Goal: Task Accomplishment & Management: Use online tool/utility

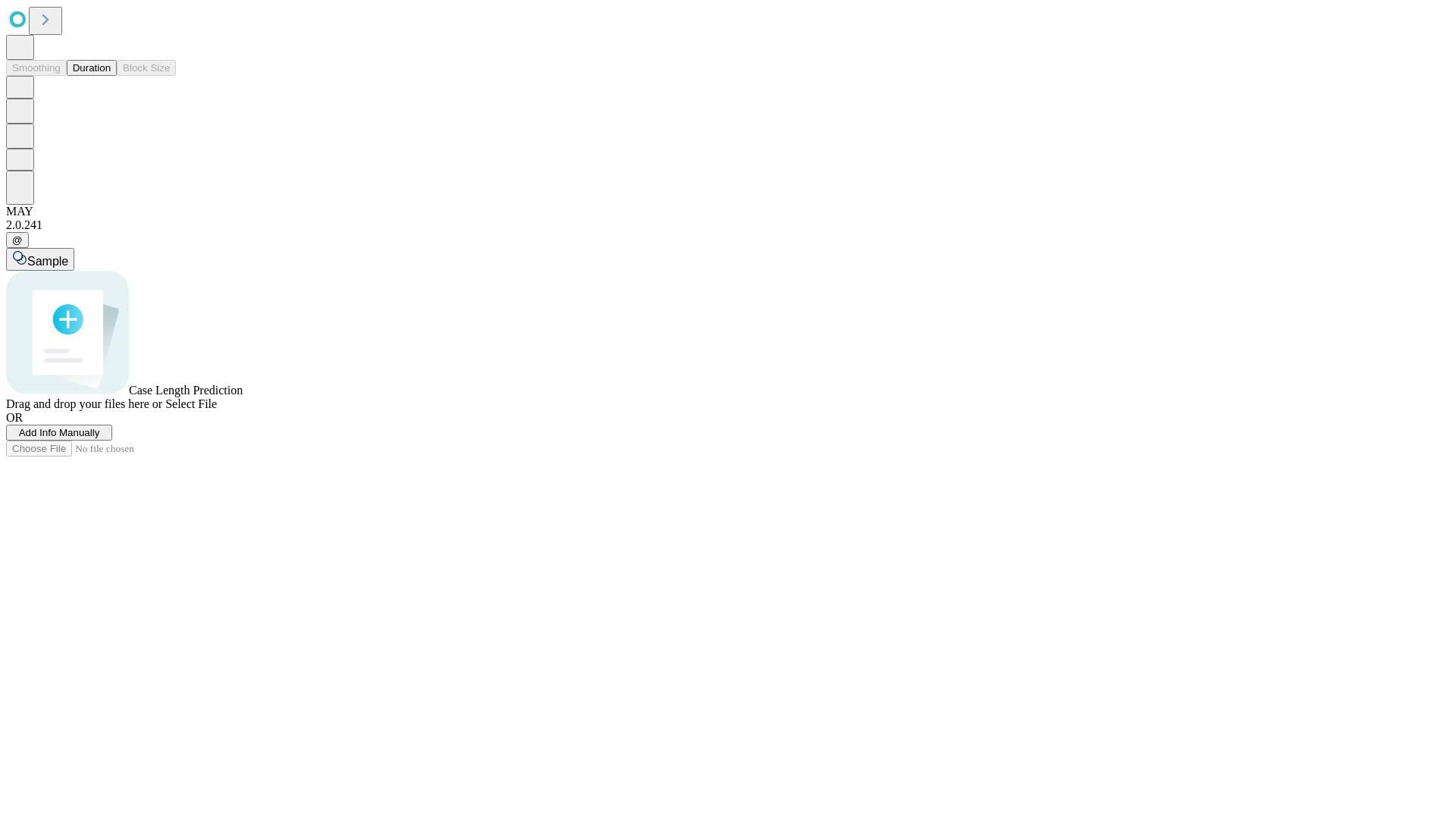
click at [110, 76] on button "Duration" at bounding box center [92, 68] width 50 height 16
click at [100, 438] on span "Add Info Manually" at bounding box center [59, 432] width 81 height 11
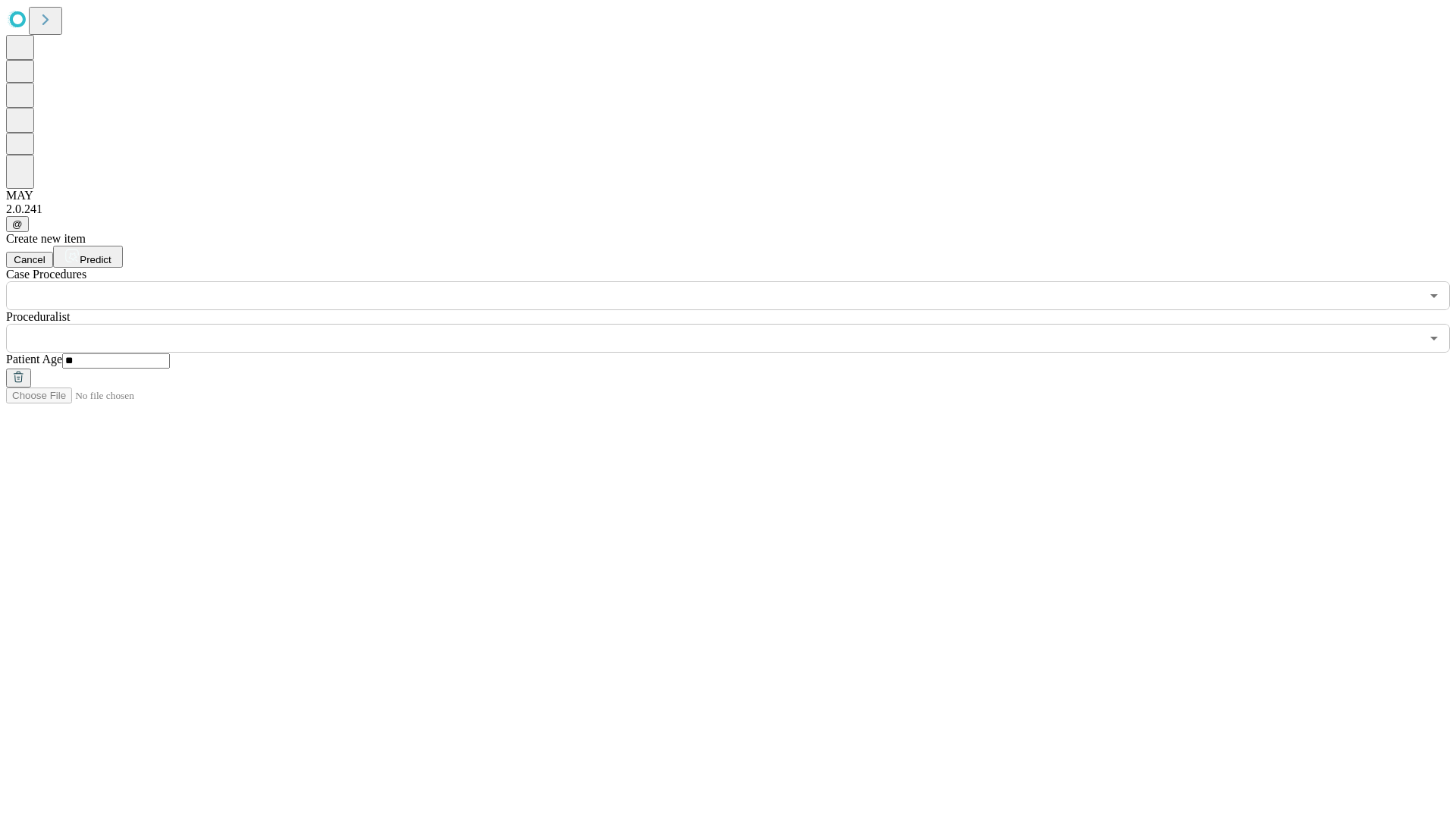
type input "**"
click at [738, 324] on input "text" at bounding box center [713, 338] width 1415 height 29
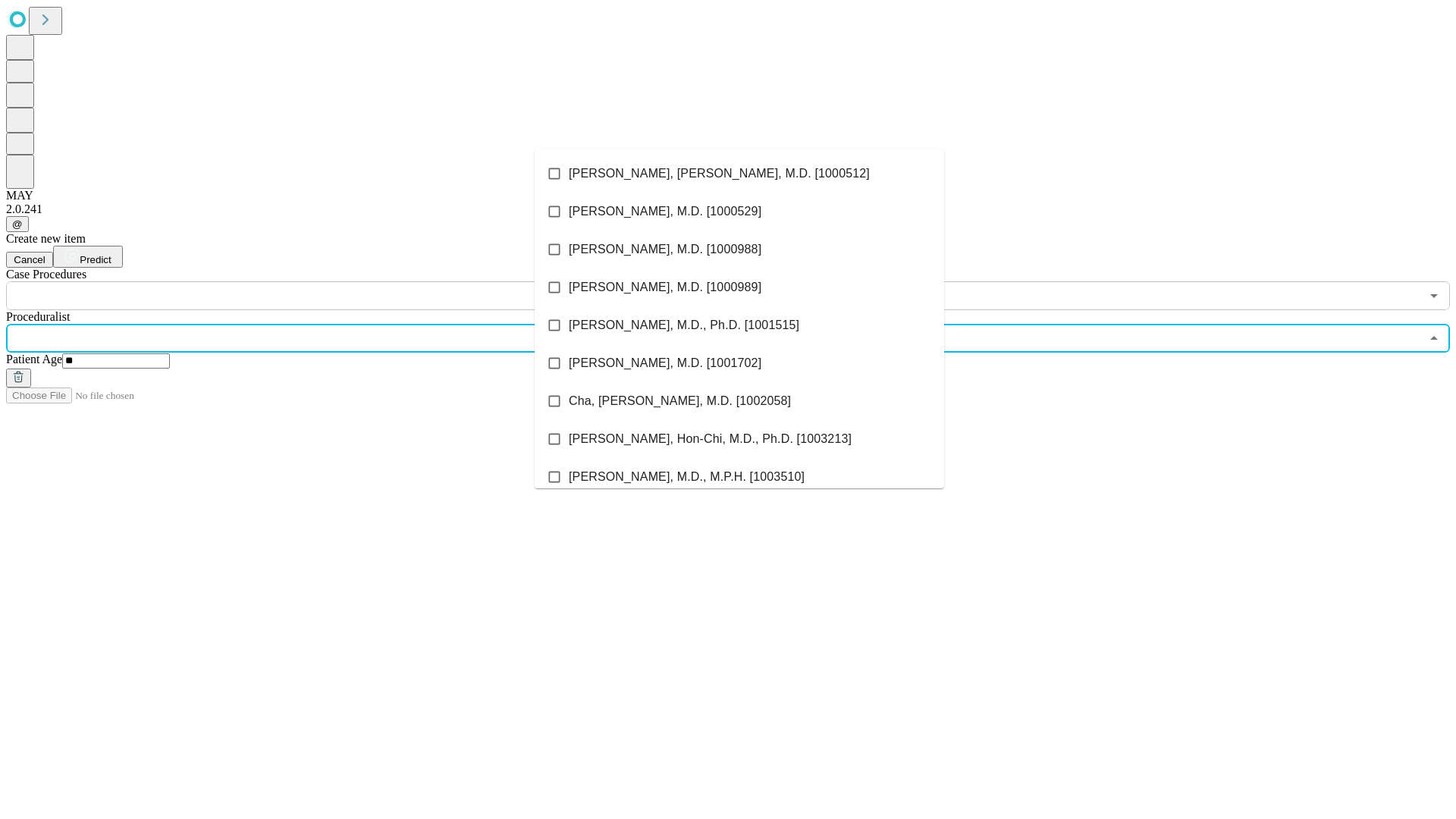
click at [739, 174] on li "[PERSON_NAME], [PERSON_NAME], M.D. [1000512]" at bounding box center [739, 173] width 410 height 38
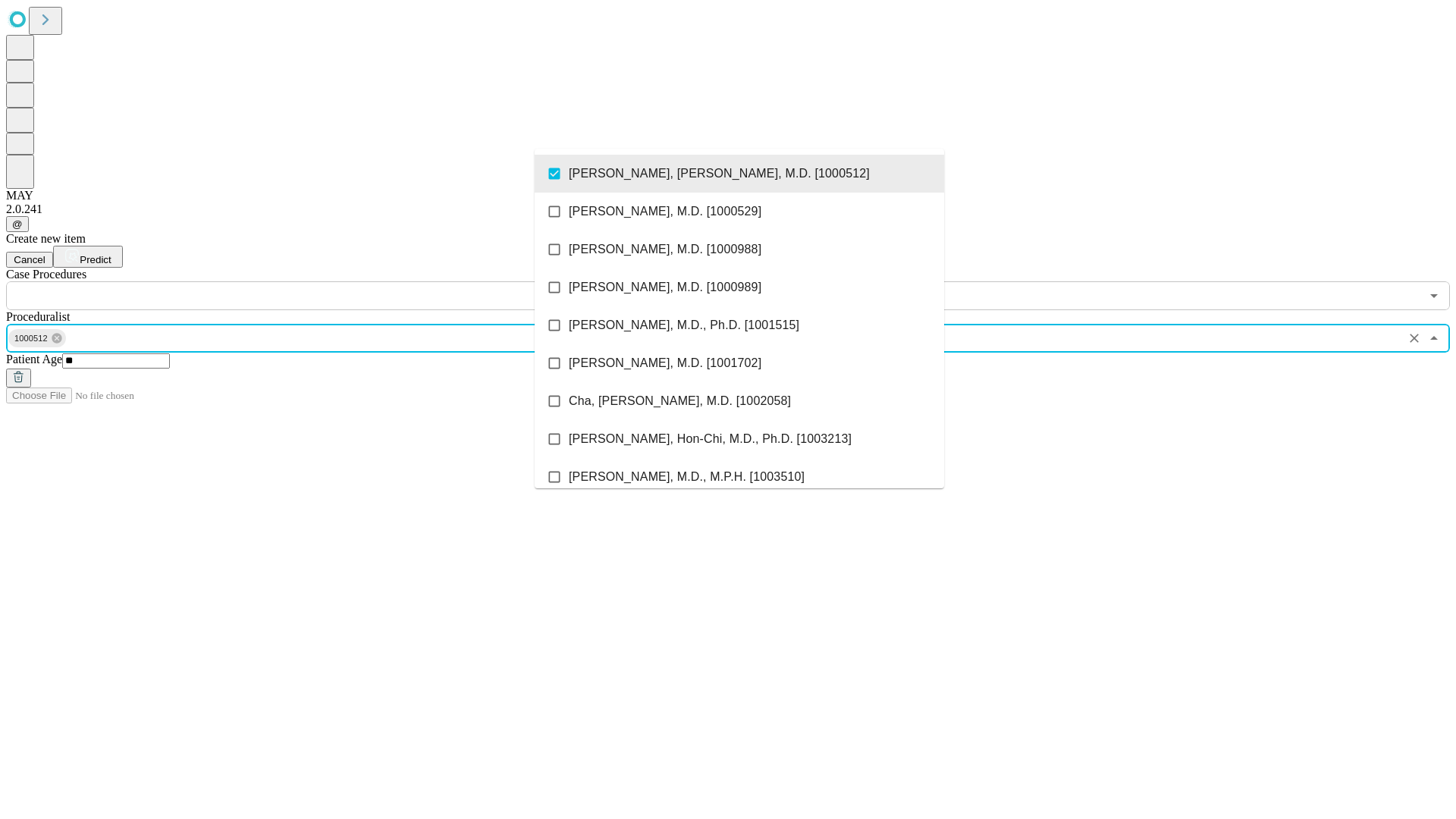
click at [319, 282] on input "text" at bounding box center [713, 296] width 1415 height 29
